Goal: Information Seeking & Learning: Learn about a topic

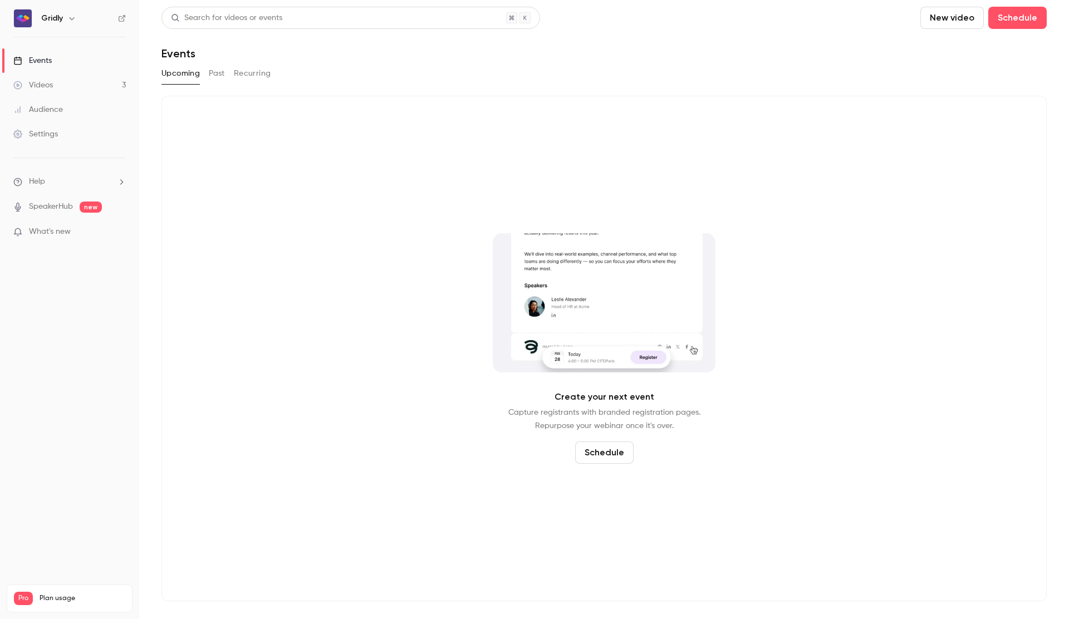
click at [56, 90] on link "Videos 3" at bounding box center [69, 85] width 139 height 25
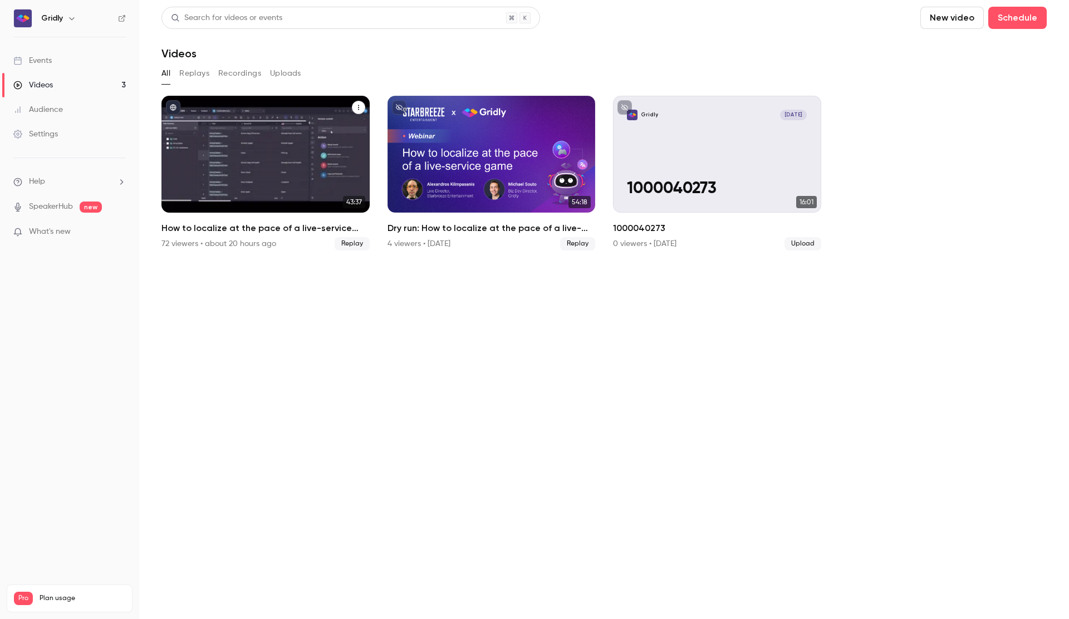
click at [252, 150] on div "How to localize at the pace of a live-service game" at bounding box center [266, 154] width 208 height 117
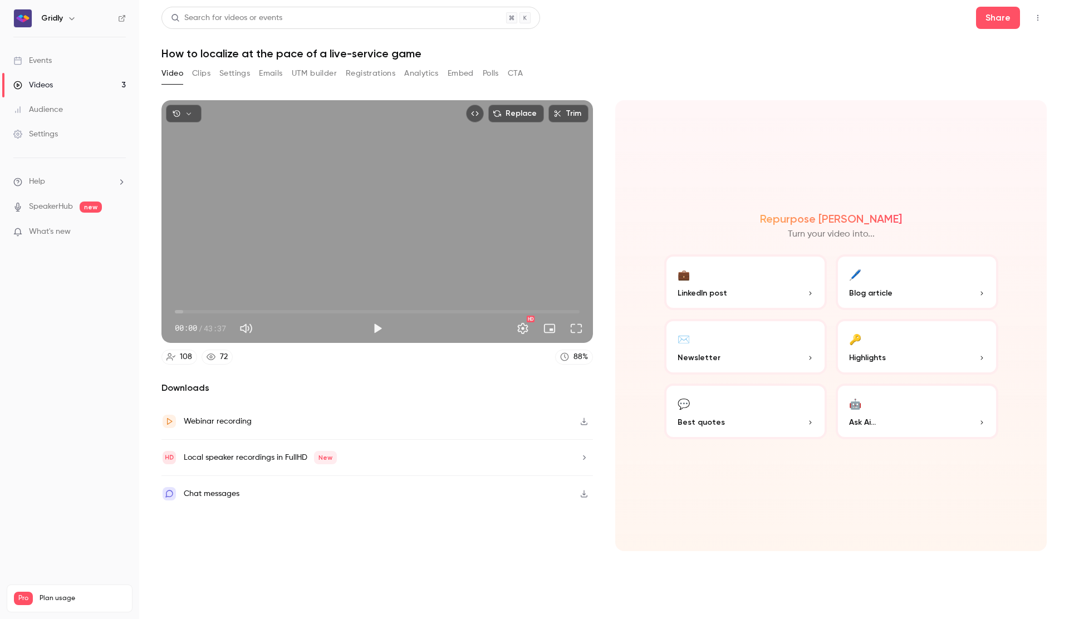
click at [582, 495] on icon "button" at bounding box center [584, 494] width 9 height 8
click at [212, 497] on div "Chat messages" at bounding box center [212, 493] width 56 height 13
click at [585, 456] on icon "button" at bounding box center [584, 458] width 9 height 8
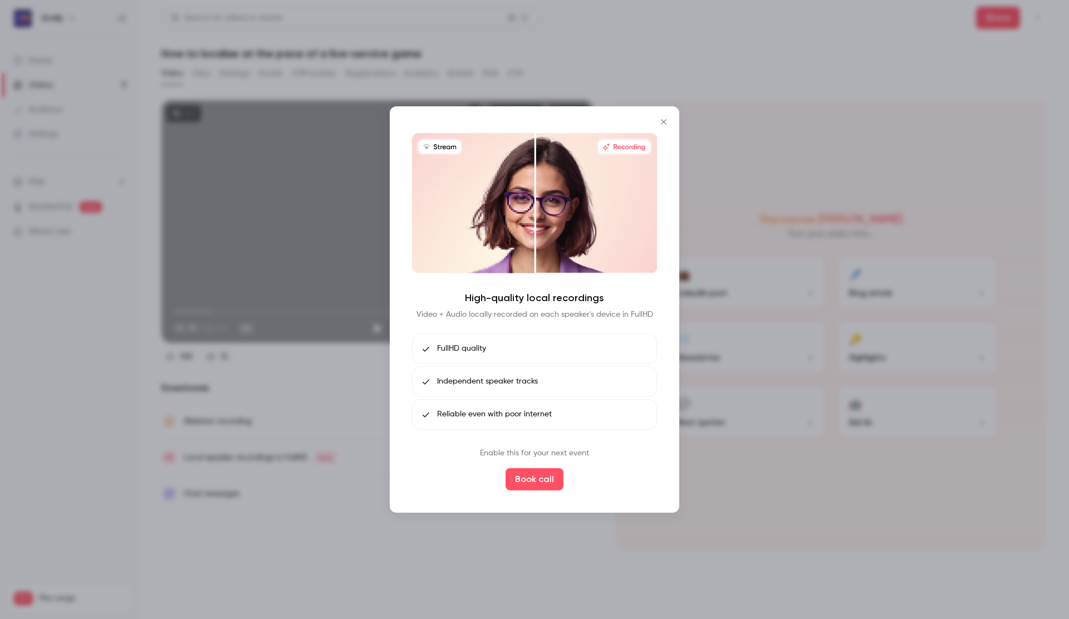
click at [658, 118] on icon "Close" at bounding box center [663, 122] width 13 height 9
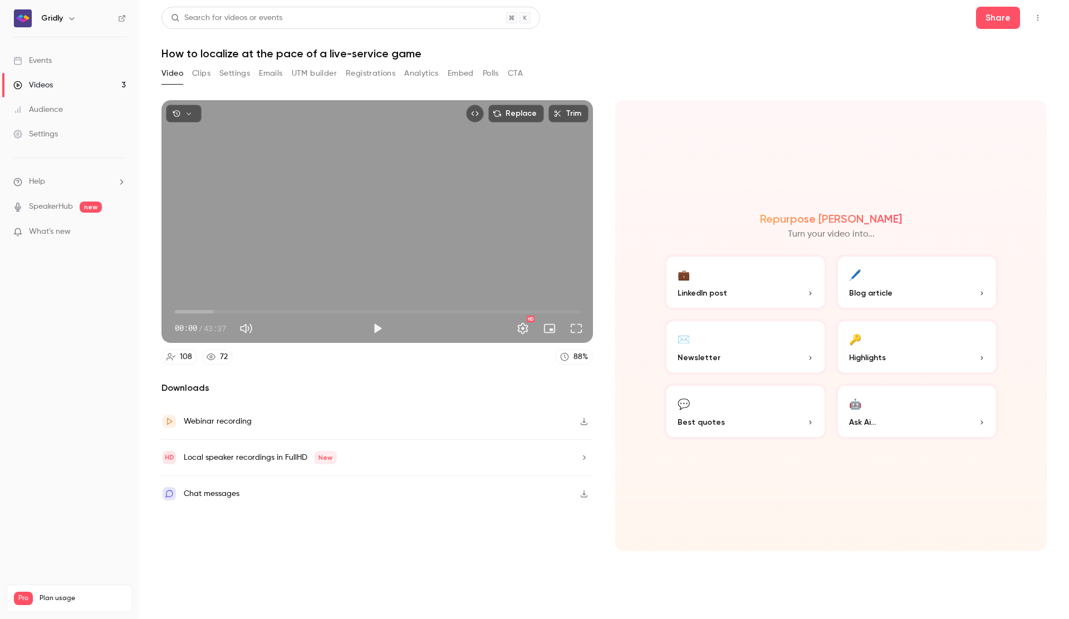
click at [191, 72] on div "Video Clips Settings Emails UTM builder Registrations Analytics Embed Polls CTA" at bounding box center [343, 74] width 362 height 18
click at [201, 73] on button "Clips" at bounding box center [201, 74] width 18 height 18
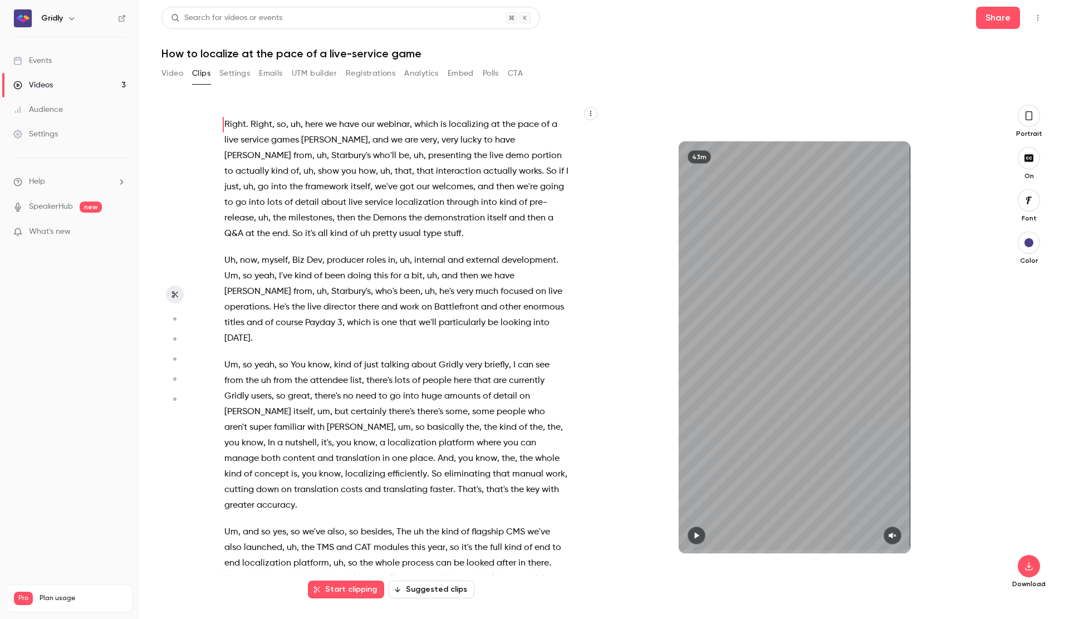
click at [174, 72] on button "Video" at bounding box center [173, 74] width 22 height 18
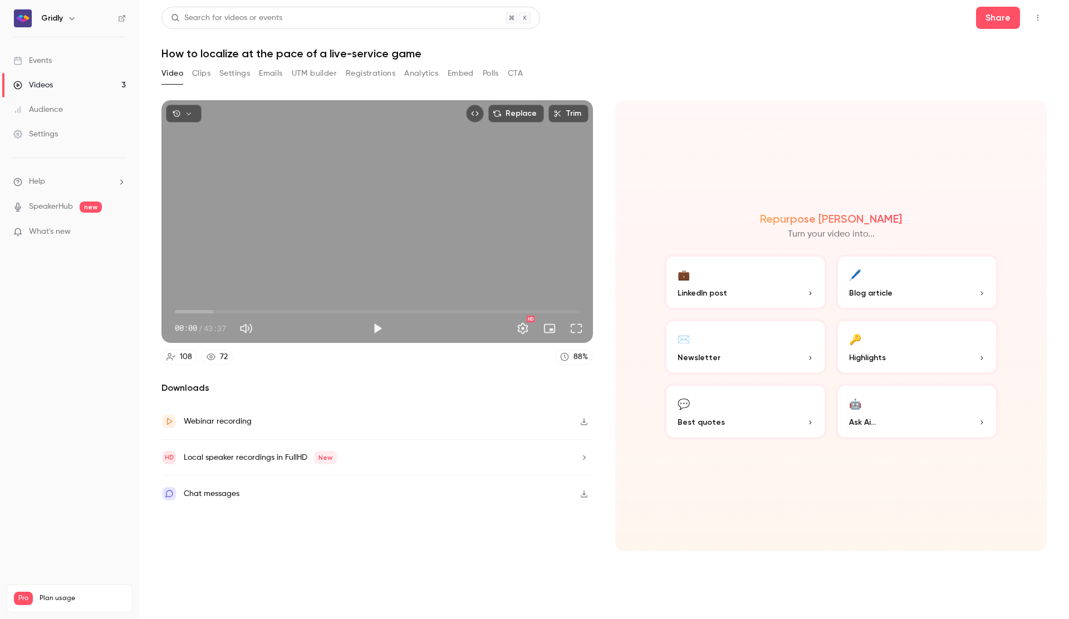
click at [212, 74] on div "Video Clips Settings Emails UTM builder Registrations Analytics Embed Polls CTA" at bounding box center [343, 74] width 362 height 18
click at [206, 74] on button "Clips" at bounding box center [201, 74] width 18 height 18
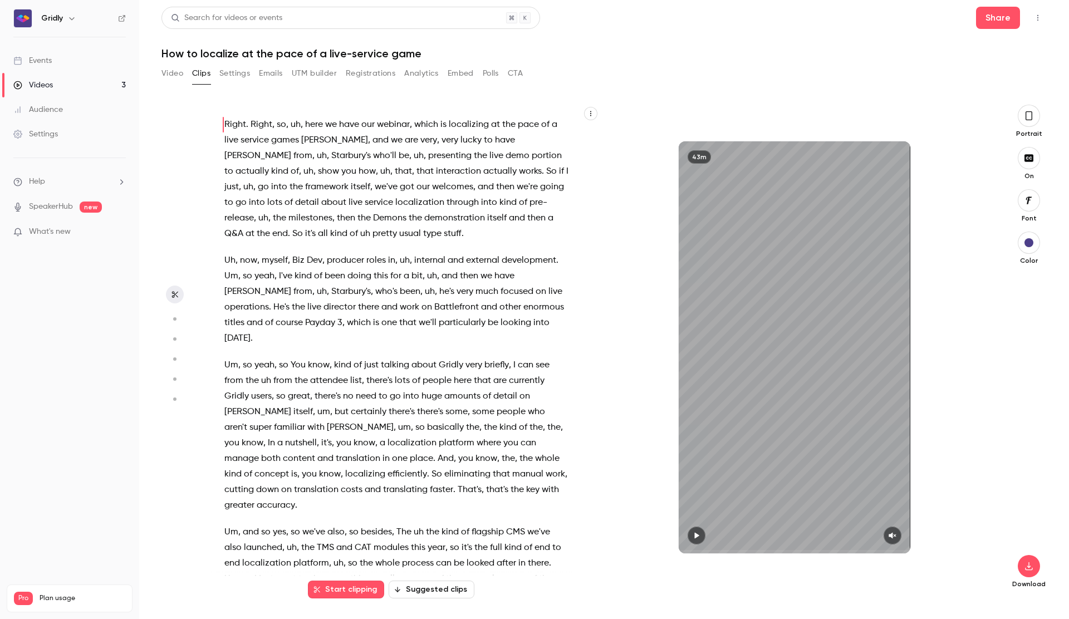
click at [512, 72] on button "CTA" at bounding box center [515, 74] width 15 height 18
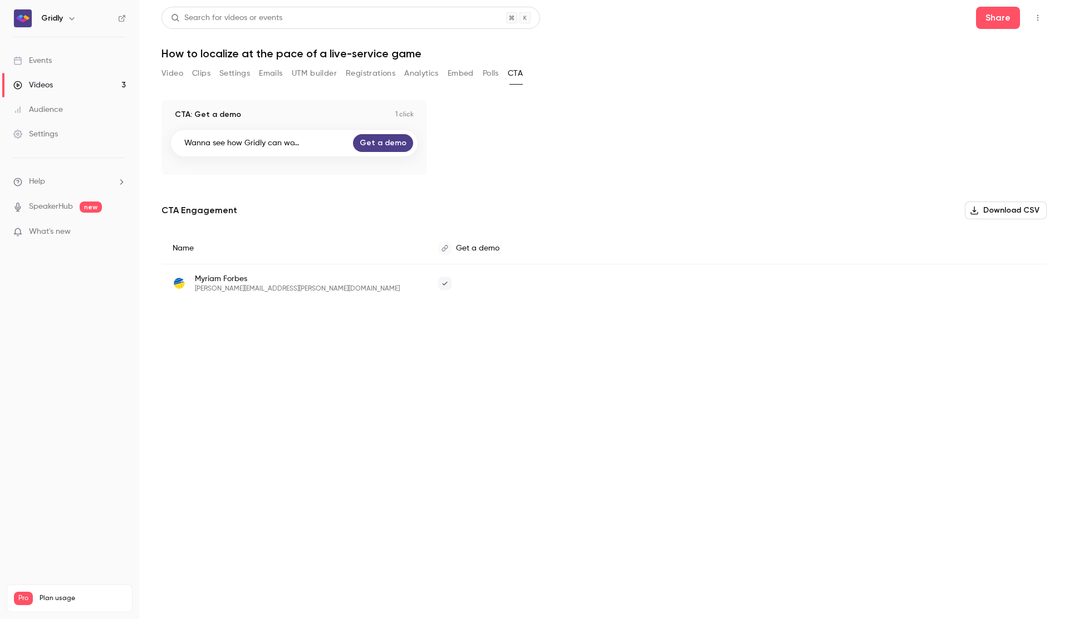
click at [491, 76] on button "Polls" at bounding box center [491, 74] width 16 height 18
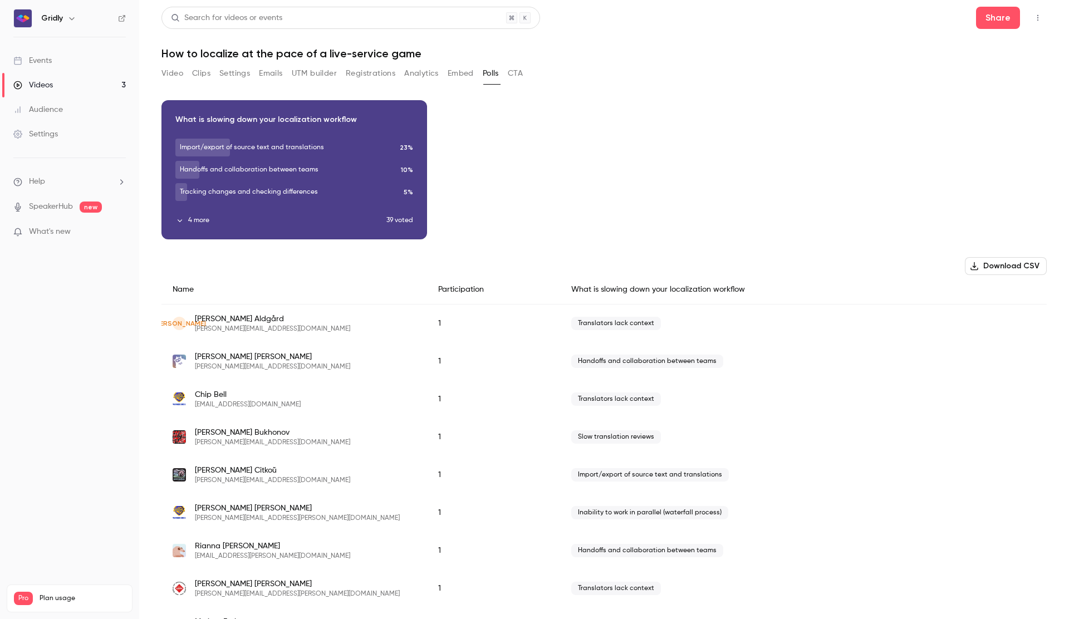
click at [206, 220] on button "4 more" at bounding box center [280, 221] width 211 height 10
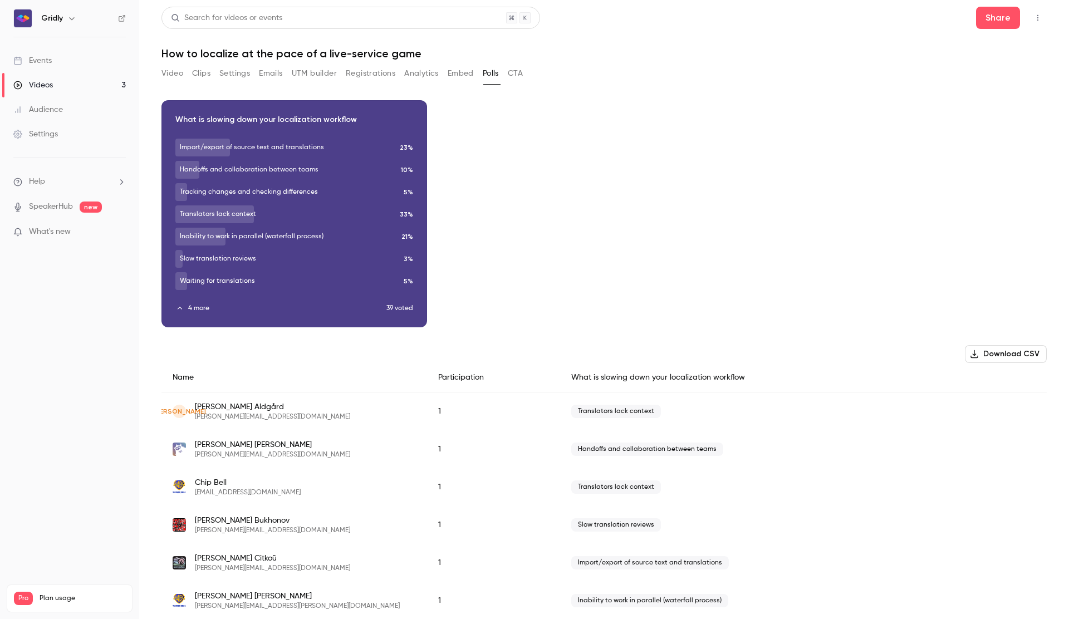
click at [461, 73] on button "Embed" at bounding box center [461, 74] width 26 height 18
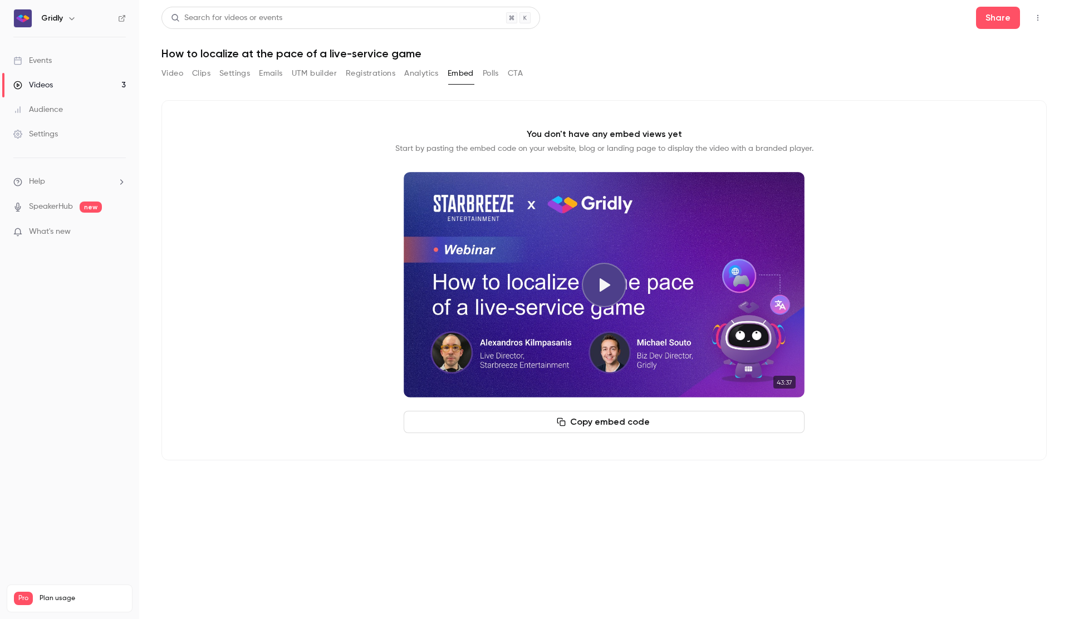
click at [423, 69] on button "Analytics" at bounding box center [421, 74] width 35 height 18
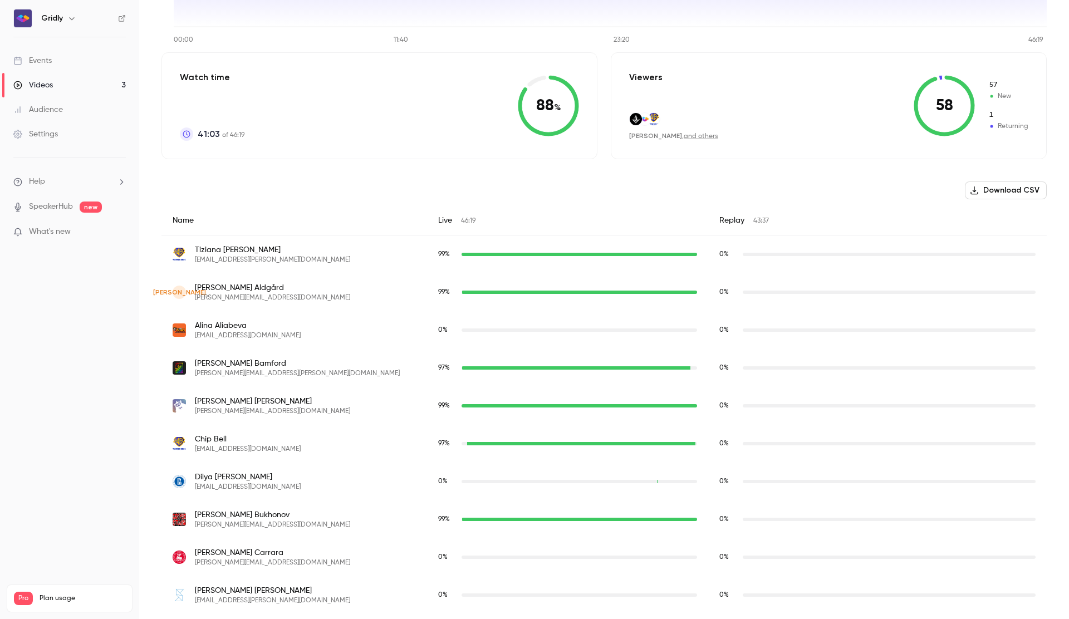
scroll to position [223, 0]
